Goal: Transaction & Acquisition: Subscribe to service/newsletter

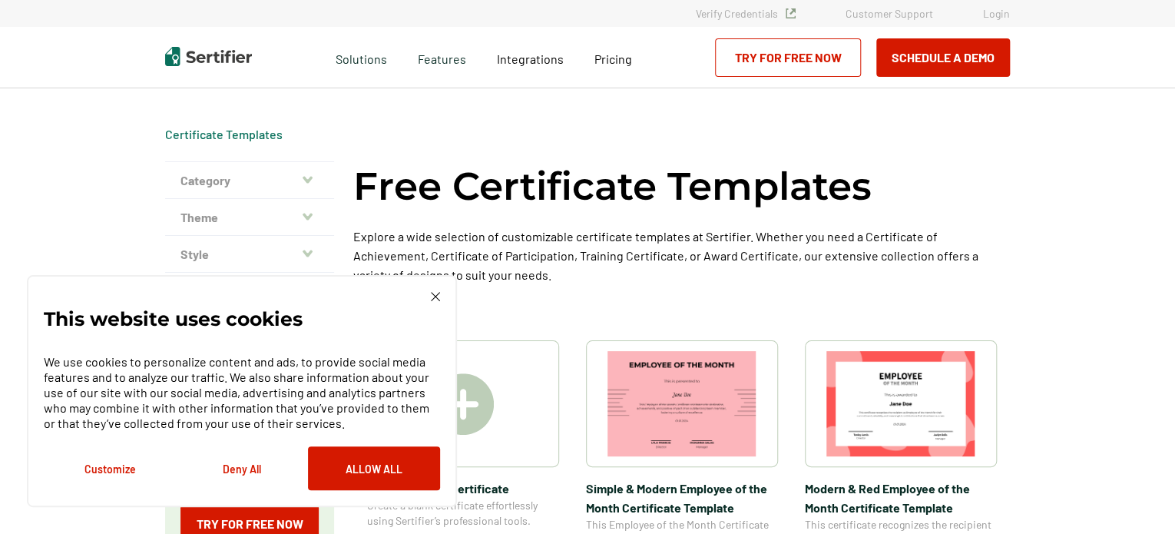
click at [808, 67] on link "Try for Free Now" at bounding box center [788, 57] width 146 height 38
